Goal: Transaction & Acquisition: Book appointment/travel/reservation

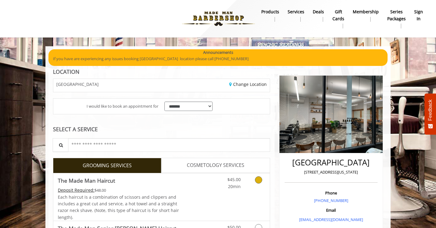
click at [259, 183] on icon "Grooming services" at bounding box center [258, 179] width 7 height 7
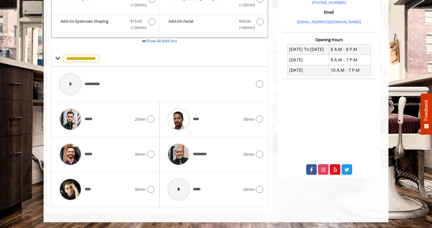
scroll to position [198, 0]
click at [256, 157] on div at bounding box center [258, 154] width 9 height 7
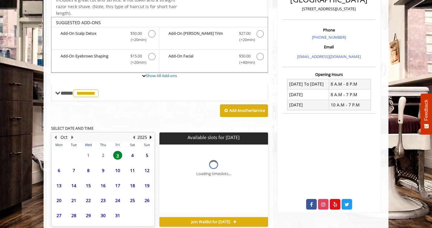
scroll to position [191, 0]
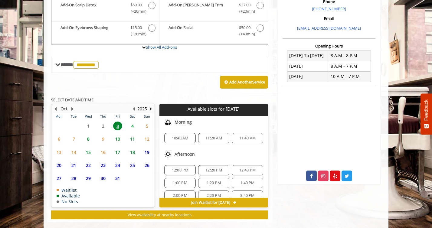
click at [132, 127] on span "4" at bounding box center [132, 126] width 9 height 9
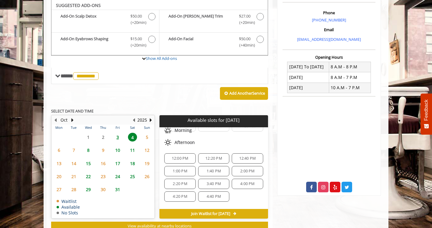
scroll to position [51, 0]
click at [180, 155] on span "12:00 PM" at bounding box center [180, 155] width 17 height 5
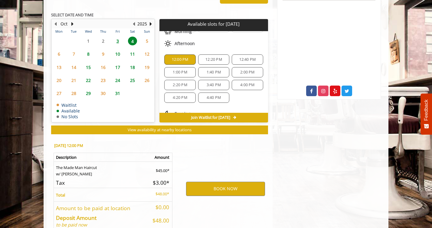
scroll to position [310, 0]
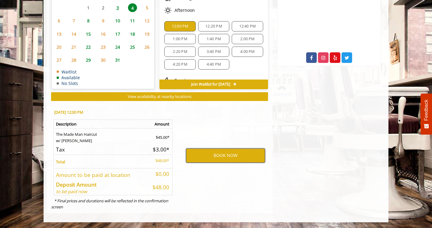
click at [217, 158] on button "BOOK NOW" at bounding box center [225, 156] width 79 height 14
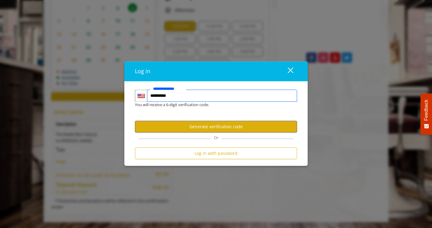
type input "**********"
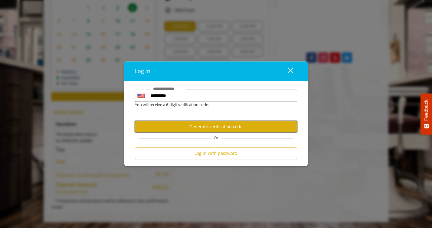
click at [219, 127] on button "Generate verification code" at bounding box center [216, 127] width 162 height 12
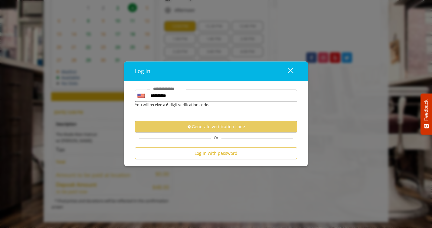
scroll to position [0, 0]
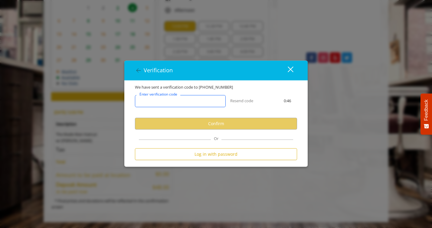
click at [187, 100] on input "Enter verification code" at bounding box center [180, 101] width 91 height 12
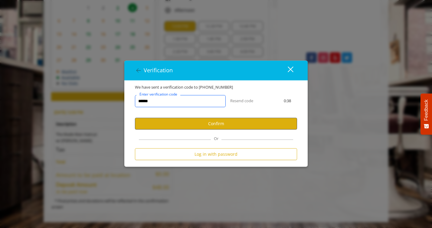
type input "******"
click at [205, 126] on button "Confirm" at bounding box center [216, 124] width 162 height 12
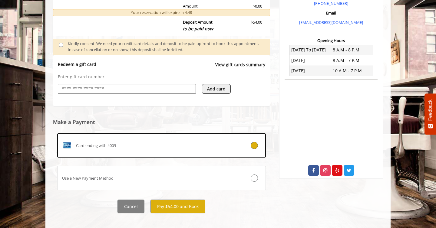
scroll to position [204, 0]
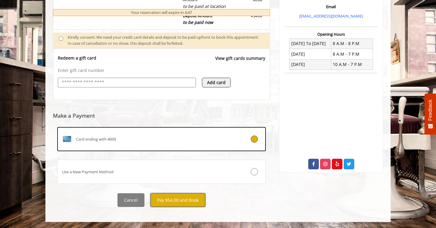
click at [192, 200] on button "Pay $54.00 and Book" at bounding box center [177, 200] width 55 height 14
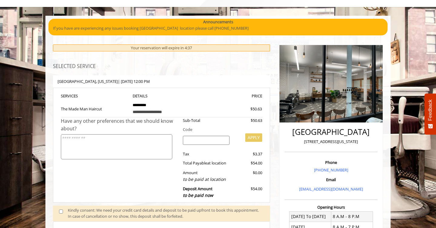
scroll to position [28, 0]
